Goal: Information Seeking & Learning: Find contact information

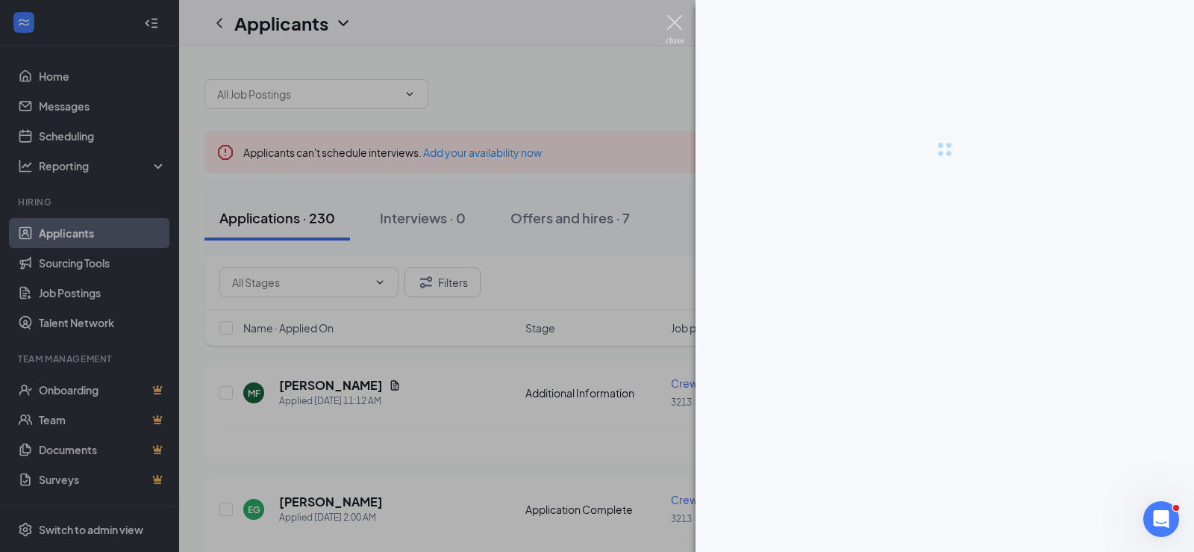
click at [668, 22] on img at bounding box center [675, 29] width 19 height 29
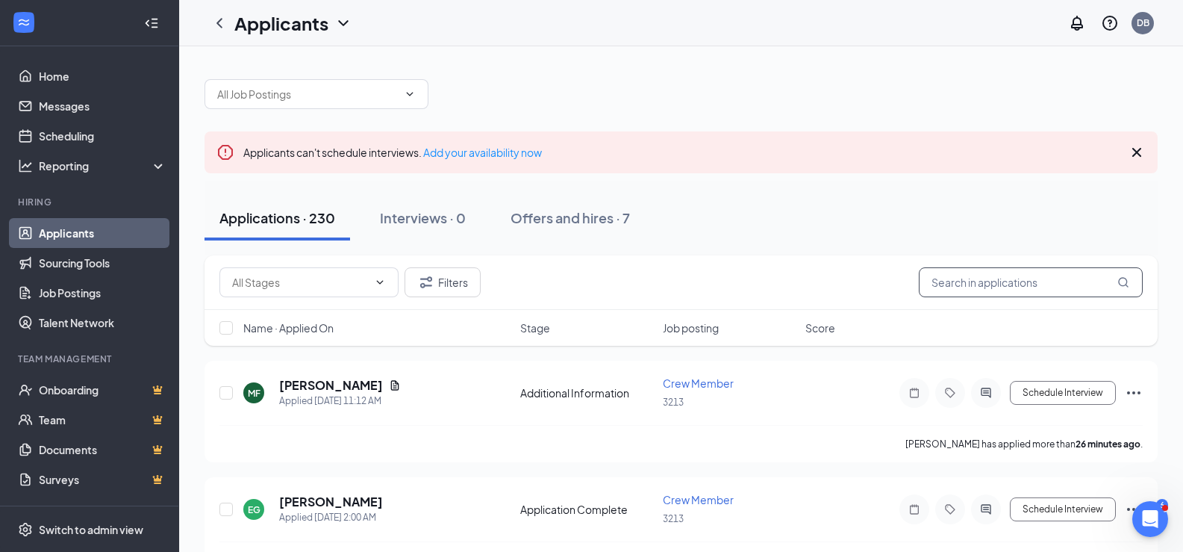
click at [999, 279] on input "text" at bounding box center [1031, 282] width 224 height 30
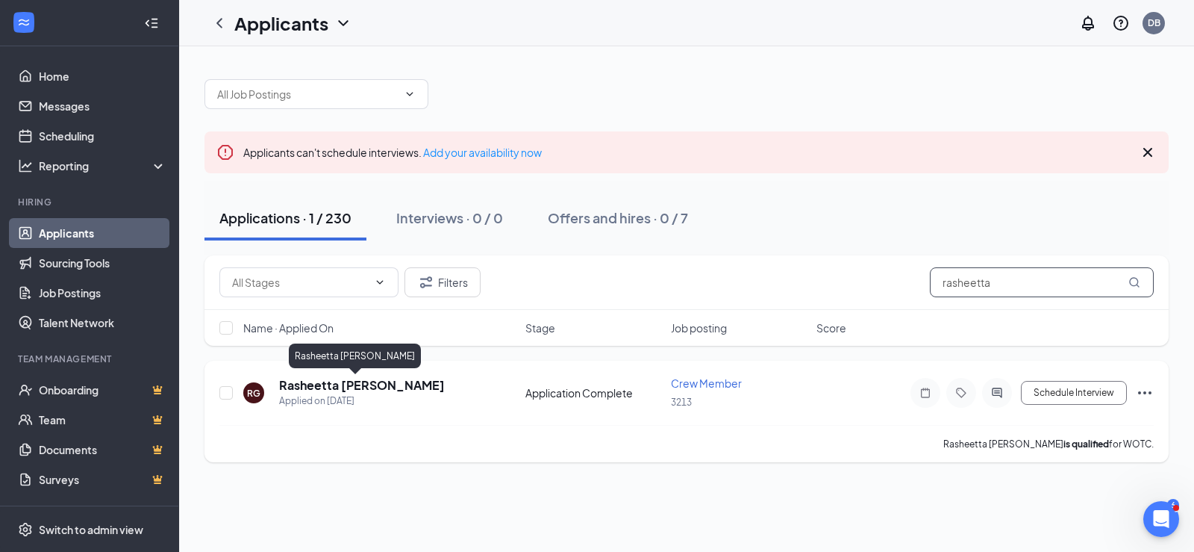
type input "rasheetta"
click at [369, 386] on h5 "Rasheetta [PERSON_NAME]" at bounding box center [362, 385] width 166 height 16
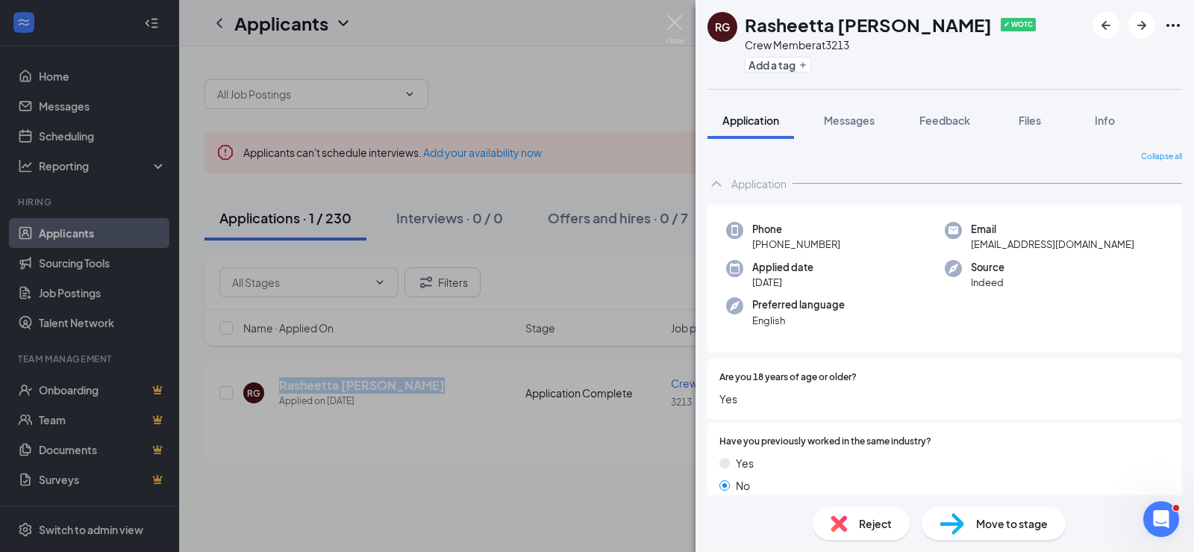
click at [841, 242] on div "Phone [PHONE_NUMBER]" at bounding box center [835, 237] width 219 height 31
drag, startPoint x: 841, startPoint y: 242, endPoint x: 784, endPoint y: 250, distance: 57.3
click at [790, 249] on div "Phone [PHONE_NUMBER]" at bounding box center [835, 237] width 219 height 31
click at [750, 250] on div "Phone [PHONE_NUMBER]" at bounding box center [835, 237] width 219 height 31
click at [752, 244] on div "Phone [PHONE_NUMBER]" at bounding box center [835, 237] width 219 height 31
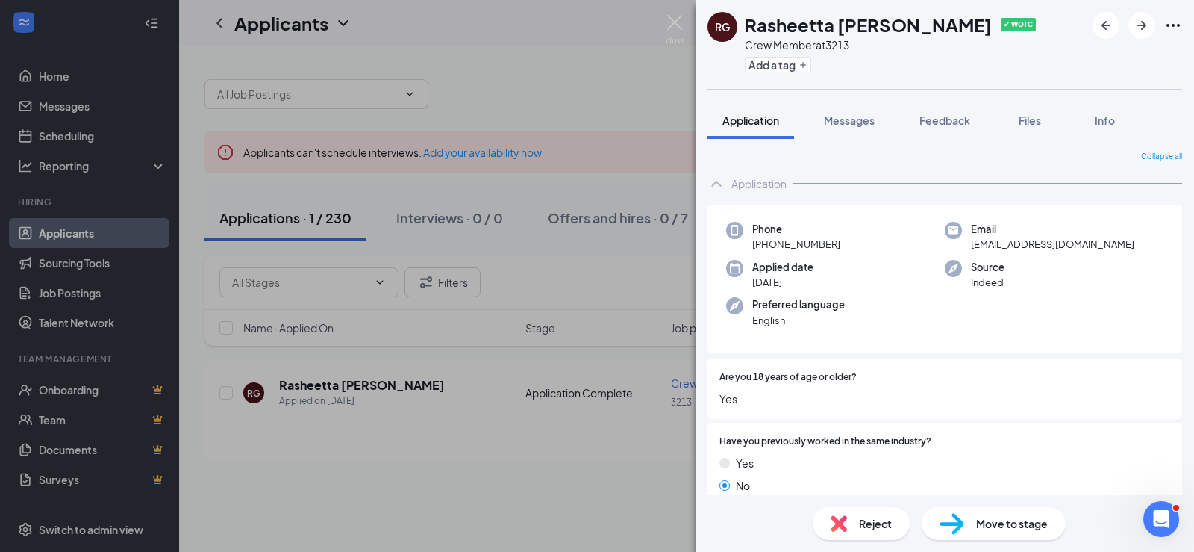
click at [752, 244] on div "Phone [PHONE_NUMBER]" at bounding box center [835, 237] width 219 height 31
drag, startPoint x: 829, startPoint y: 238, endPoint x: 844, endPoint y: 238, distance: 14.9
click at [833, 238] on span "[PHONE_NUMBER]" at bounding box center [796, 244] width 88 height 15
click at [849, 241] on div "Phone [PHONE_NUMBER]" at bounding box center [835, 237] width 219 height 31
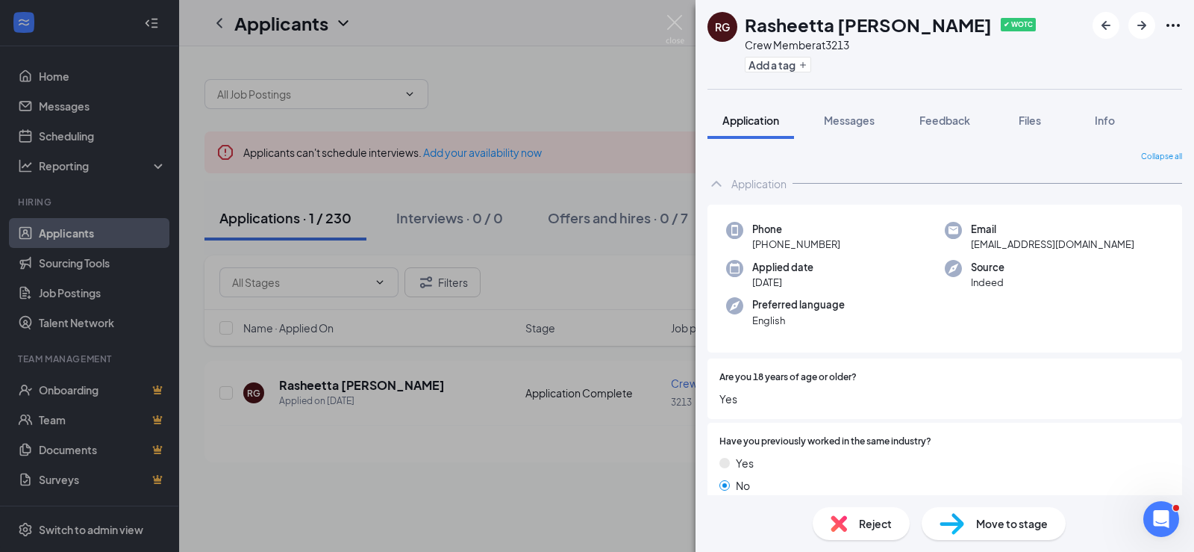
click at [843, 244] on div "Phone [PHONE_NUMBER]" at bounding box center [835, 237] width 219 height 31
drag, startPoint x: 843, startPoint y: 244, endPoint x: 802, endPoint y: 245, distance: 41.1
click at [806, 245] on div "Phone [PHONE_NUMBER]" at bounding box center [835, 237] width 219 height 31
click at [760, 245] on span "[PHONE_NUMBER]" at bounding box center [796, 244] width 88 height 15
click at [672, 20] on img at bounding box center [675, 29] width 19 height 29
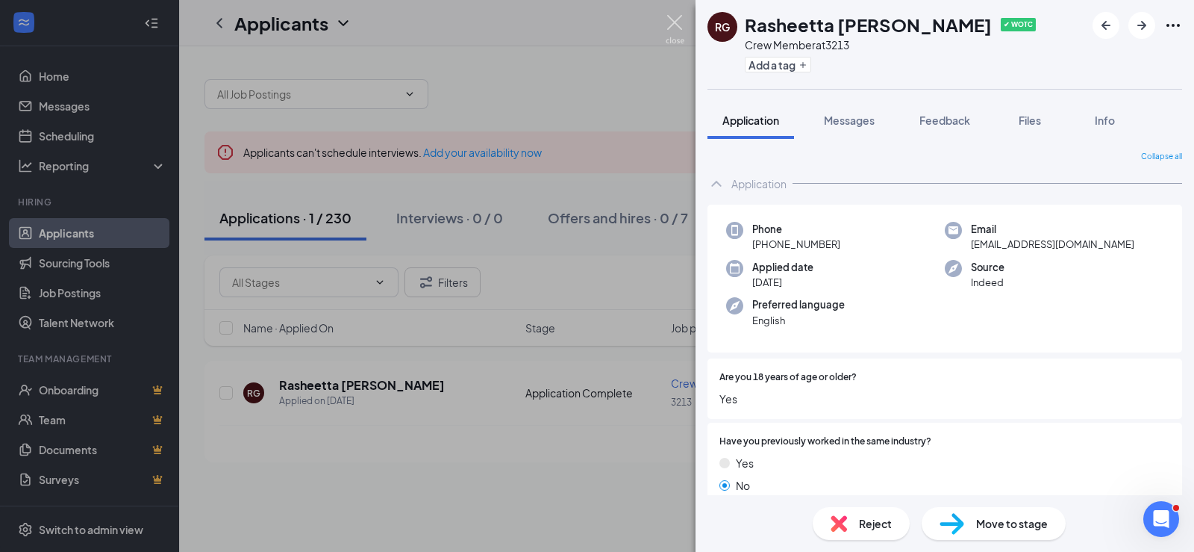
click at [672, 20] on img at bounding box center [675, 29] width 19 height 29
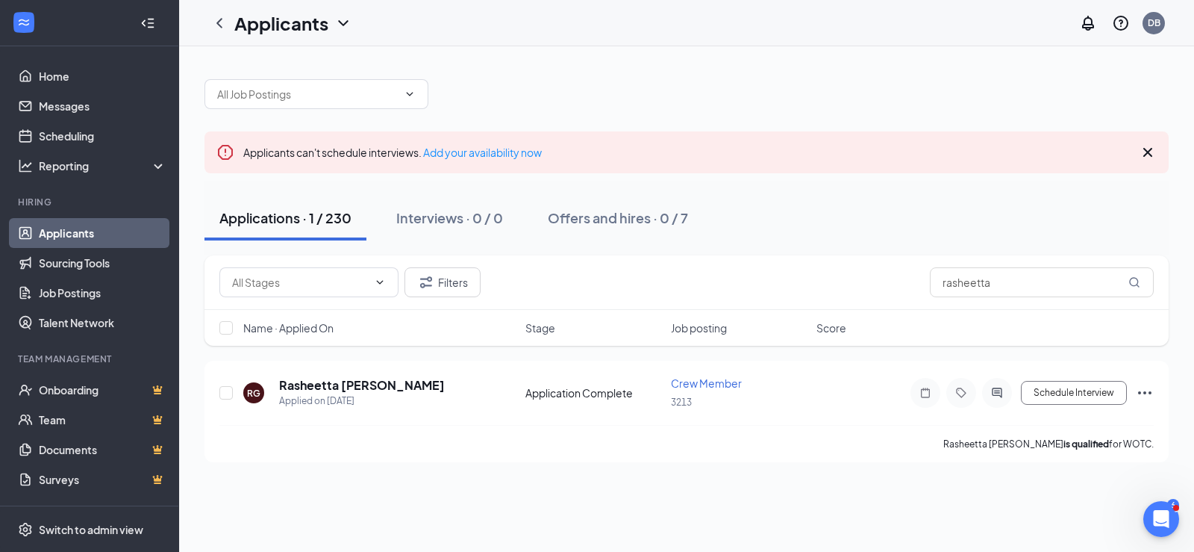
click at [149, 26] on div at bounding box center [152, 23] width 30 height 30
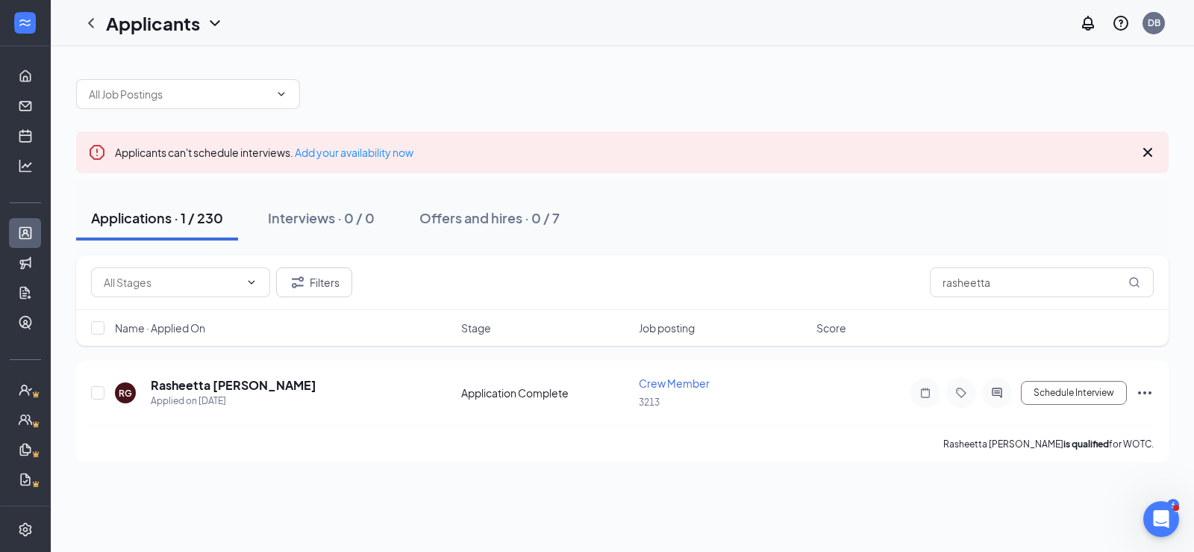
scroll to position [62, 0]
